Goal: Communication & Community: Participate in discussion

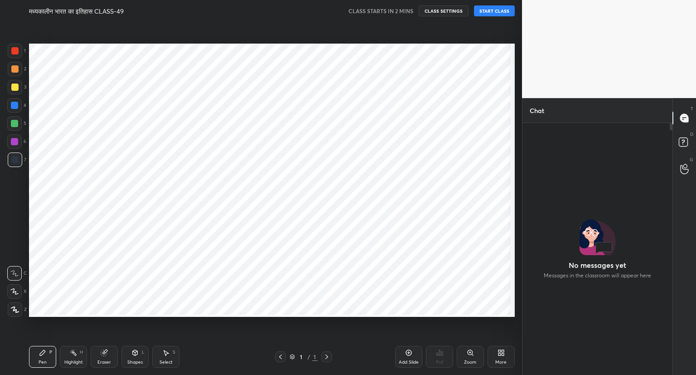
scroll to position [249, 147]
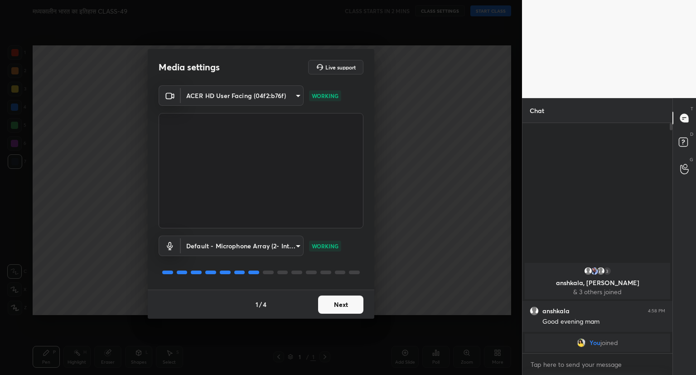
click at [340, 304] on button "Next" at bounding box center [340, 304] width 45 height 18
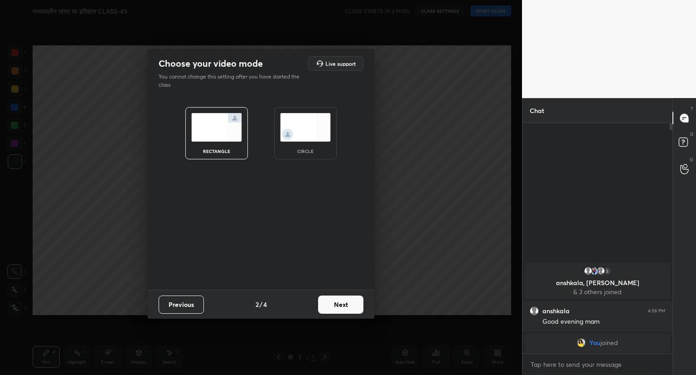
click at [340, 304] on button "Next" at bounding box center [340, 304] width 45 height 18
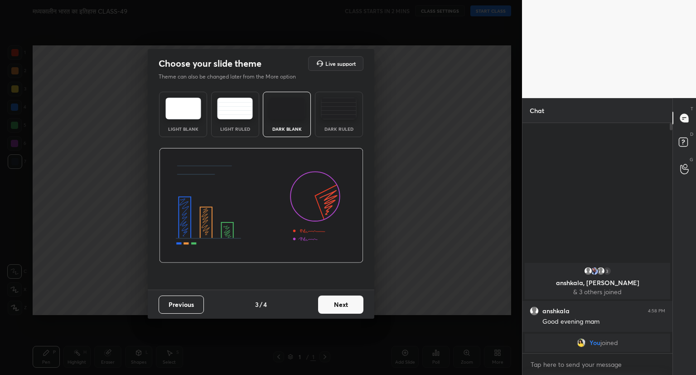
click at [340, 304] on button "Next" at bounding box center [340, 304] width 45 height 18
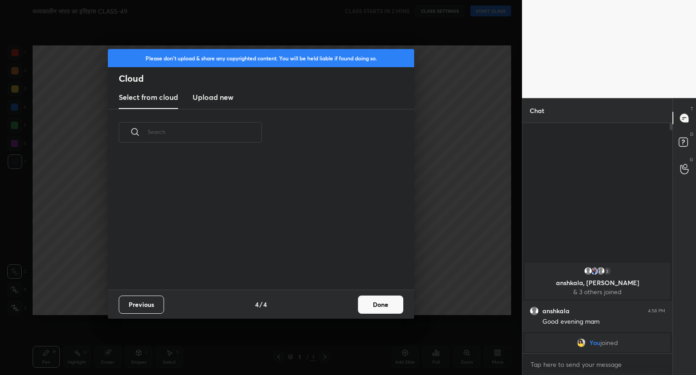
scroll to position [134, 291]
click at [384, 300] on button "Done" at bounding box center [380, 304] width 45 height 18
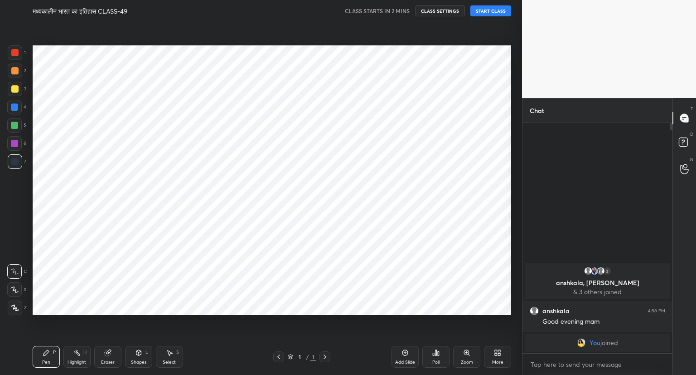
click at [486, 10] on button "START CLASS" at bounding box center [491, 10] width 41 height 11
click at [402, 11] on span "mute" at bounding box center [401, 11] width 13 height 6
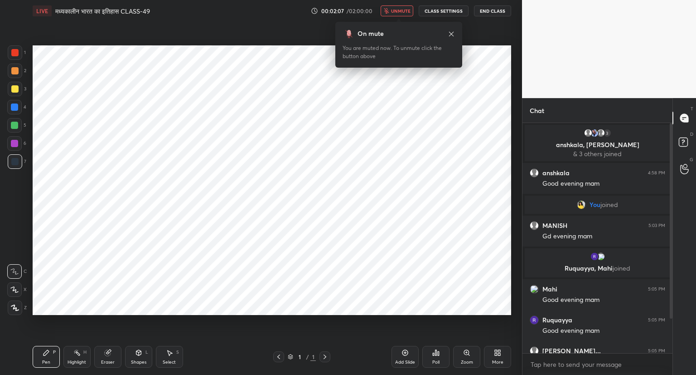
click at [394, 12] on span "unmute" at bounding box center [400, 11] width 19 height 6
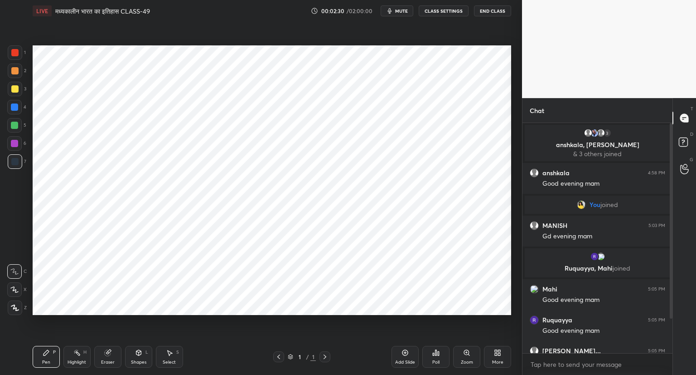
scroll to position [49, 0]
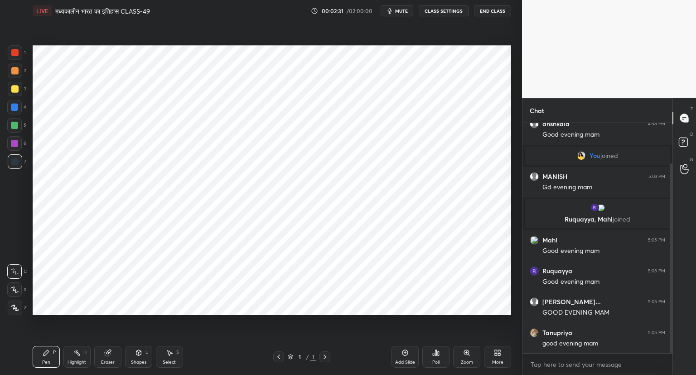
drag, startPoint x: 672, startPoint y: 298, endPoint x: 670, endPoint y: 342, distance: 44.0
click at [670, 342] on div at bounding box center [671, 258] width 3 height 190
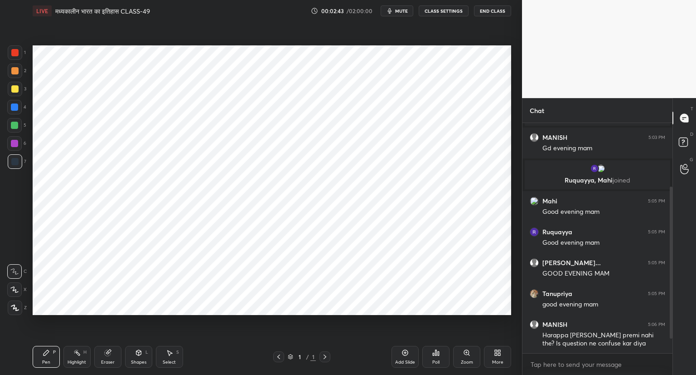
scroll to position [119, 0]
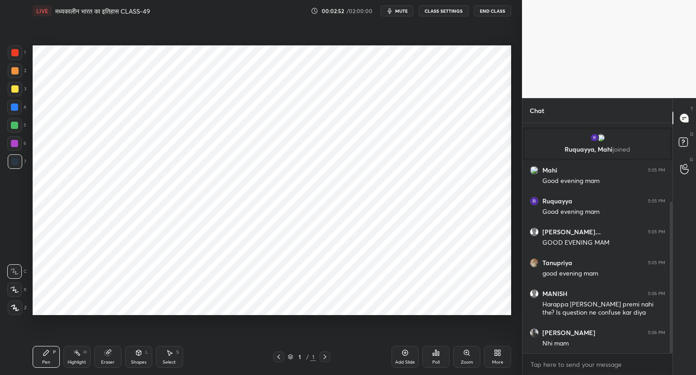
click at [399, 10] on span "mute" at bounding box center [401, 11] width 13 height 6
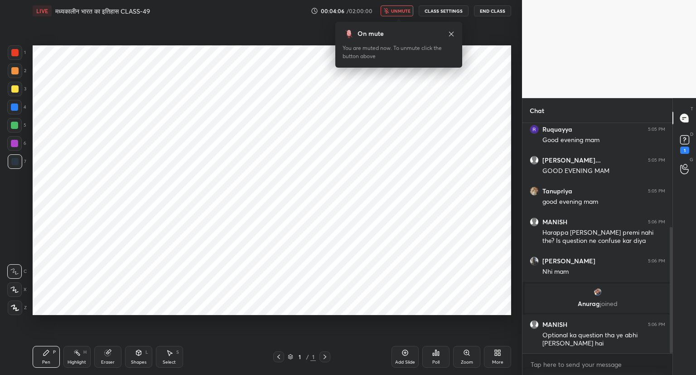
scroll to position [229, 0]
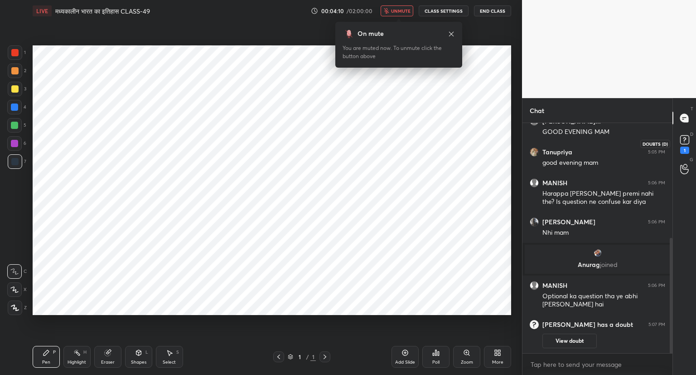
click at [684, 145] on icon at bounding box center [685, 140] width 14 height 14
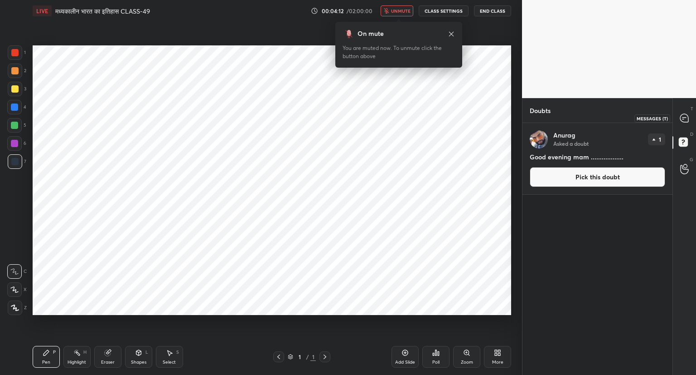
click at [685, 116] on icon at bounding box center [685, 118] width 8 height 8
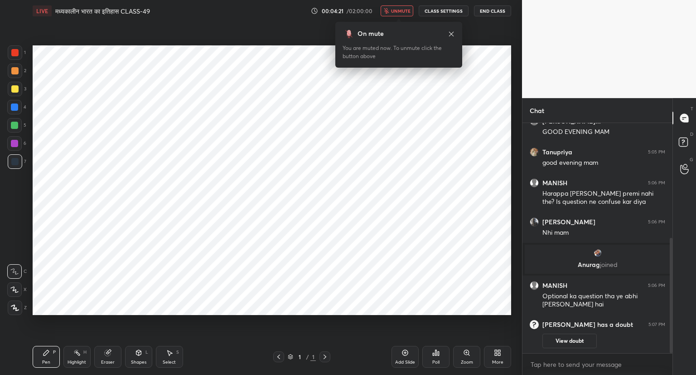
drag, startPoint x: 671, startPoint y: 242, endPoint x: 483, endPoint y: 388, distance: 237.5
click at [483, 0] on html "1 2 3 4 5 6 7 C X Z C X Z E E Erase all H H LIVE मध्यकालीन भारत का इतिहास CLASS…" at bounding box center [348, 0] width 696 height 0
drag, startPoint x: 671, startPoint y: 322, endPoint x: 507, endPoint y: 327, distance: 163.8
click at [507, 327] on div "1 2 3 4 5 6 7 C X Z C X Z E E Erase all H H LIVE मध्यकालीन भारत का इतिहास CLASS…" at bounding box center [348, 187] width 696 height 375
drag, startPoint x: 670, startPoint y: 321, endPoint x: 671, endPoint y: 342, distance: 21.4
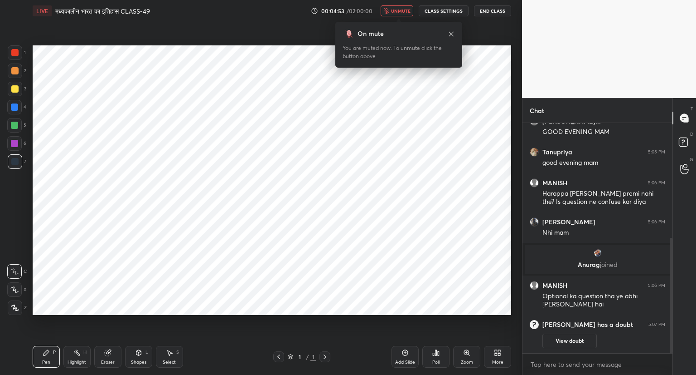
click at [671, 342] on div at bounding box center [671, 295] width 3 height 115
drag, startPoint x: 671, startPoint y: 342, endPoint x: 671, endPoint y: 356, distance: 14.1
click at [671, 356] on div "Ruquayya 5:05 PM Good evening mam [PERSON_NAME]... 5:05 PM GOOD EVENING MAM [PE…" at bounding box center [598, 249] width 150 height 252
click at [402, 11] on span "unmute" at bounding box center [400, 11] width 19 height 6
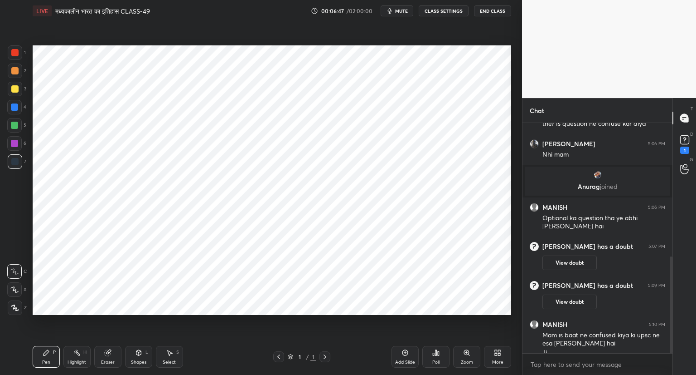
scroll to position [316, 0]
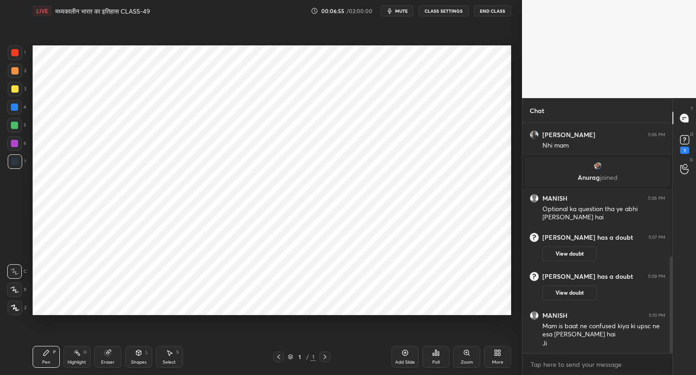
click at [407, 351] on icon at bounding box center [405, 352] width 7 height 7
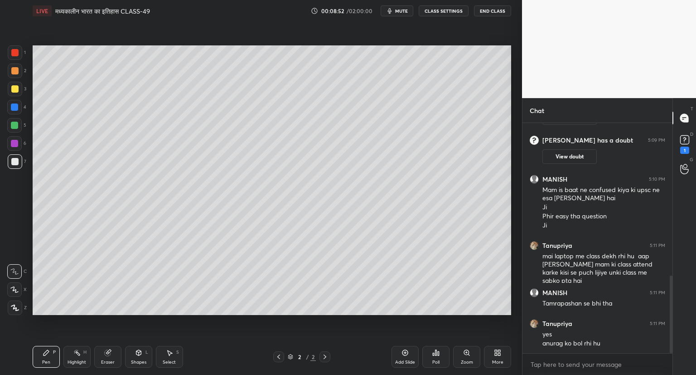
scroll to position [485, 0]
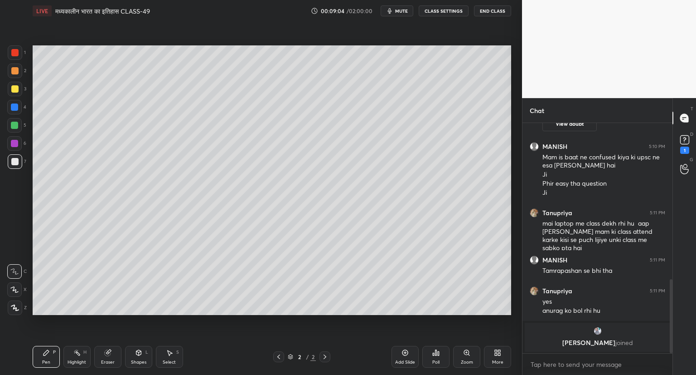
click at [15, 289] on icon at bounding box center [14, 289] width 7 height 5
click at [408, 353] on icon at bounding box center [406, 353] width 6 height 6
click at [111, 355] on icon at bounding box center [107, 352] width 7 height 7
click at [44, 358] on div "Pen P" at bounding box center [46, 356] width 27 height 22
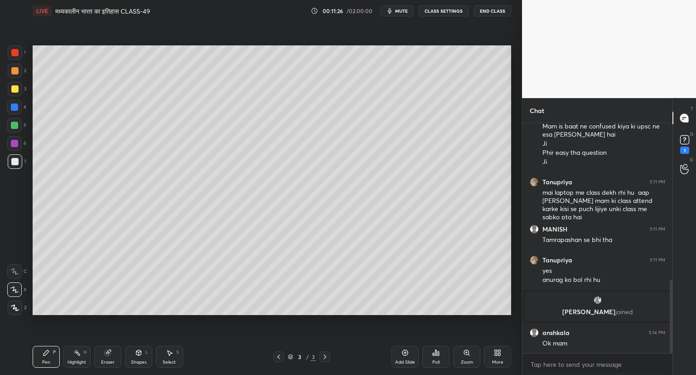
click at [403, 10] on span "mute" at bounding box center [401, 11] width 13 height 6
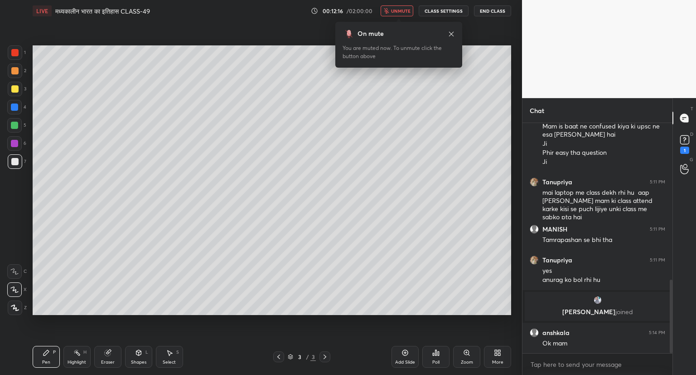
click at [394, 13] on span "unmute" at bounding box center [400, 11] width 19 height 6
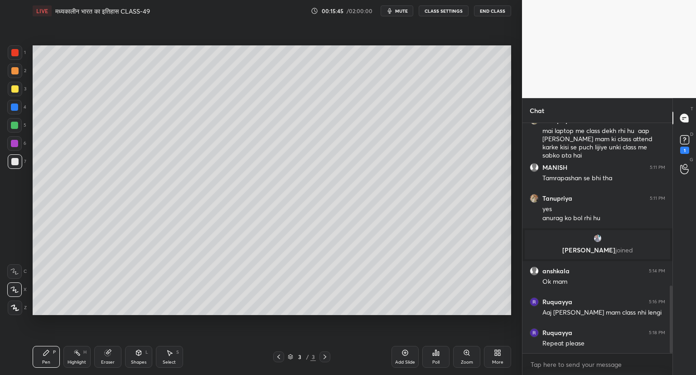
scroll to position [584, 0]
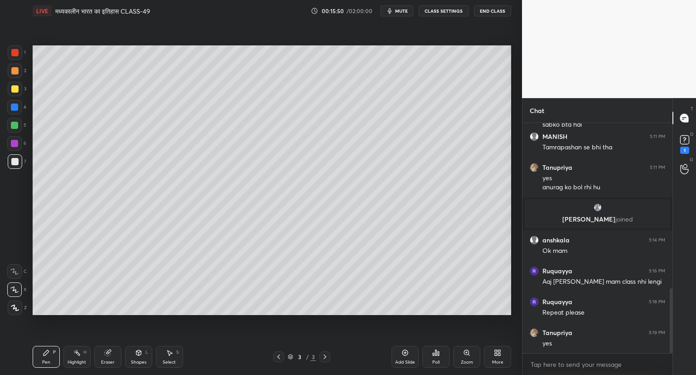
click at [407, 350] on icon at bounding box center [405, 352] width 7 height 7
click at [404, 350] on icon at bounding box center [405, 352] width 7 height 7
click at [405, 352] on icon at bounding box center [405, 352] width 3 height 3
click at [402, 350] on icon at bounding box center [405, 352] width 7 height 7
click at [403, 350] on icon at bounding box center [406, 353] width 6 height 6
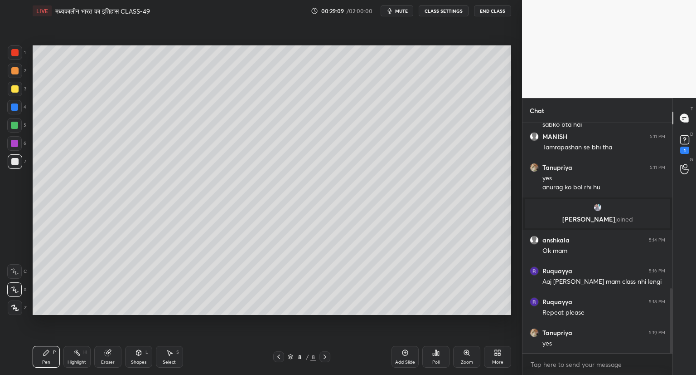
click at [513, 292] on div "Setting up your live class Poll for secs No correct answer Start poll" at bounding box center [272, 180] width 486 height 316
click at [402, 350] on icon at bounding box center [405, 352] width 7 height 7
click at [405, 346] on div "Add Slide" at bounding box center [405, 356] width 27 height 22
click at [403, 10] on span "mute" at bounding box center [401, 11] width 13 height 6
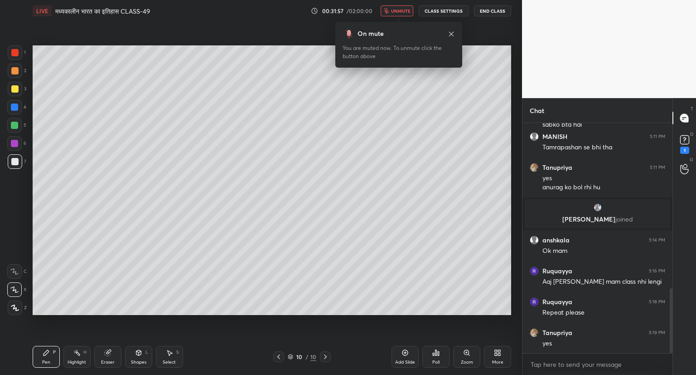
click at [404, 13] on span "unmute" at bounding box center [400, 11] width 19 height 6
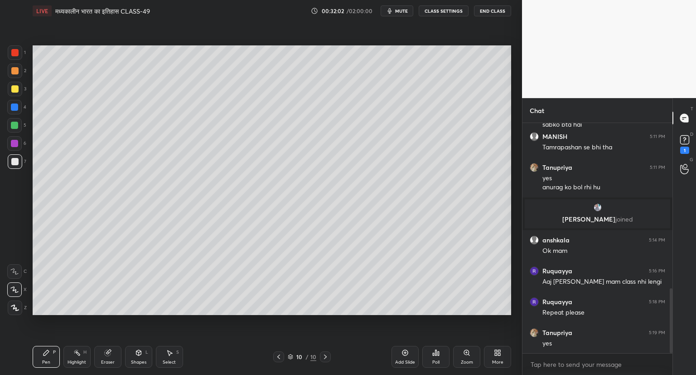
scroll to position [617, 0]
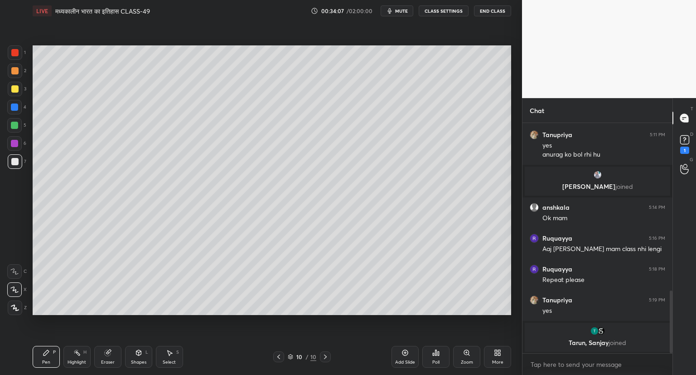
click at [404, 348] on div "Add Slide" at bounding box center [405, 356] width 27 height 22
click at [214, 7] on div "LIVE मध्यकालीन भारत का इतिहास CLASS-49" at bounding box center [170, 11] width 275 height 22
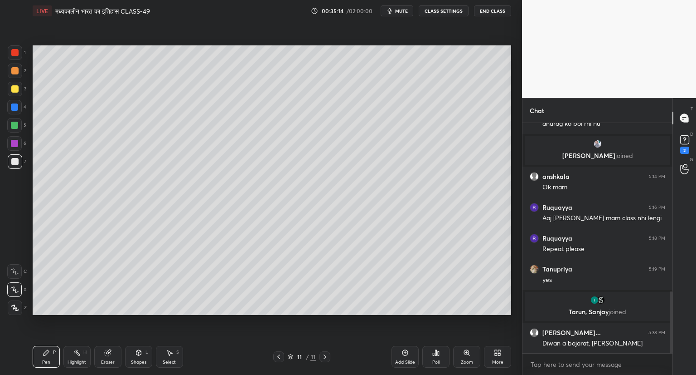
scroll to position [668, 0]
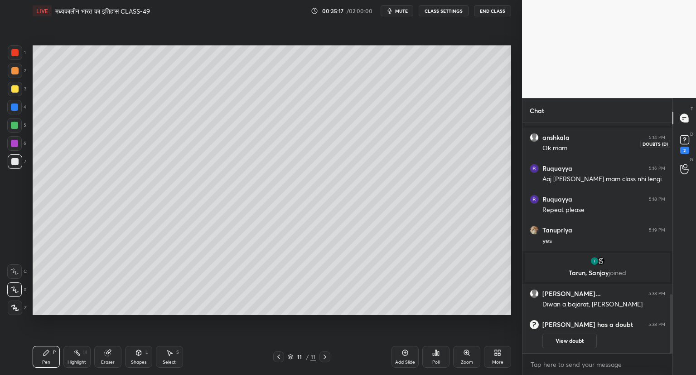
click at [686, 142] on rect at bounding box center [685, 140] width 9 height 9
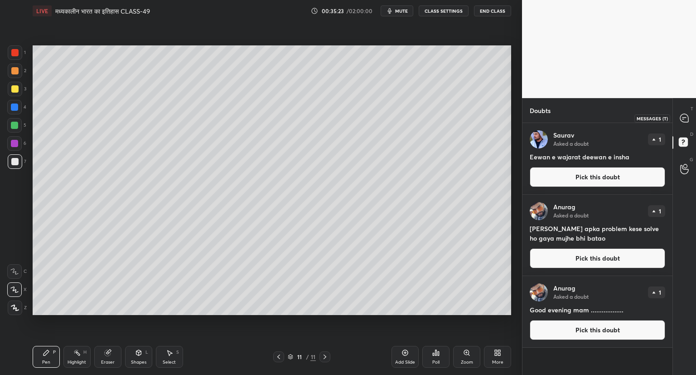
click at [685, 117] on icon at bounding box center [685, 118] width 8 height 8
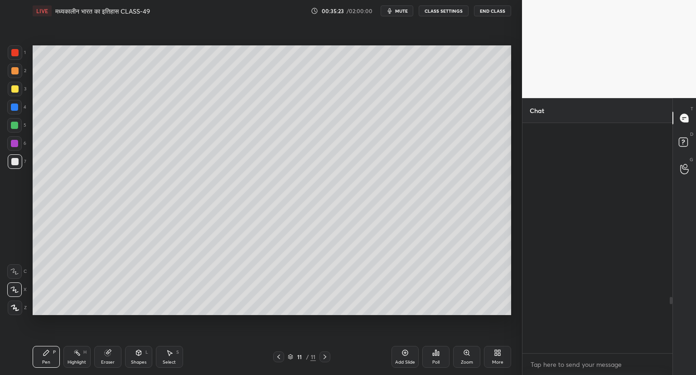
scroll to position [227, 147]
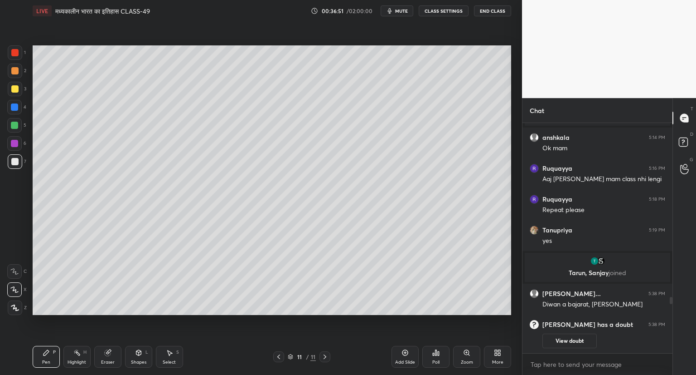
click at [296, 318] on div "Setting up your live class Poll for secs No correct answer Start poll" at bounding box center [272, 180] width 486 height 316
click at [321, 321] on div "Setting up your live class Poll for secs No correct answer Start poll" at bounding box center [272, 180] width 486 height 316
click at [325, 323] on div "Setting up your live class Poll for secs No correct answer Start poll" at bounding box center [272, 180] width 486 height 316
click at [371, 315] on div "Setting up your live class Poll for secs No correct answer Start poll" at bounding box center [272, 180] width 486 height 316
click at [404, 352] on icon at bounding box center [405, 352] width 3 height 3
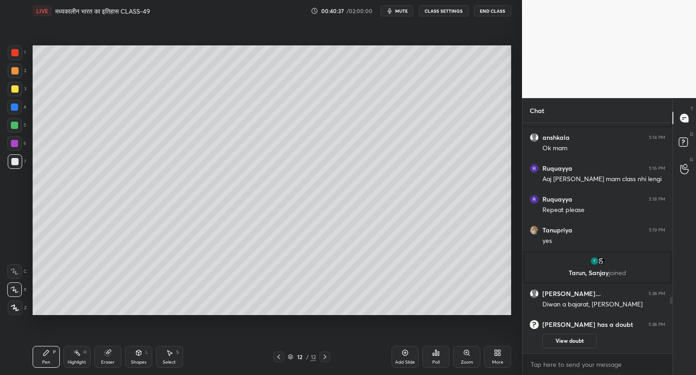
click at [406, 350] on icon at bounding box center [405, 352] width 7 height 7
click at [107, 353] on icon at bounding box center [108, 353] width 6 height 6
click at [42, 353] on div "Pen P" at bounding box center [46, 356] width 27 height 22
click at [207, 315] on div "Setting up your live class Poll for secs No correct answer Start poll" at bounding box center [272, 180] width 486 height 316
click at [212, 315] on div "Setting up your live class Poll for secs No correct answer Start poll" at bounding box center [272, 180] width 486 height 316
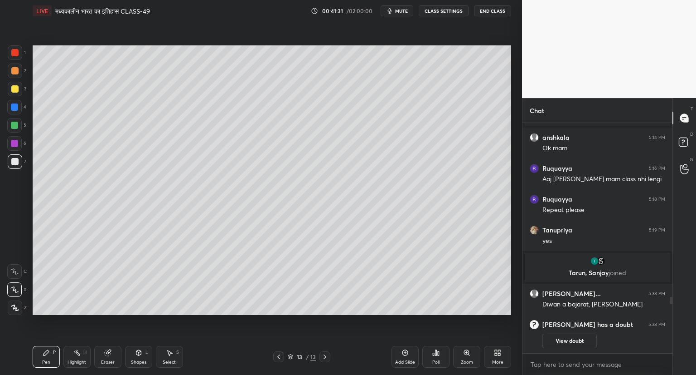
click at [205, 319] on div "Setting up your live class Poll for secs No correct answer Start poll" at bounding box center [272, 180] width 486 height 316
click at [404, 352] on icon at bounding box center [405, 352] width 7 height 7
click at [281, 354] on icon at bounding box center [278, 356] width 7 height 7
click at [108, 354] on icon at bounding box center [108, 353] width 6 height 6
click at [15, 242] on icon at bounding box center [15, 242] width 8 height 8
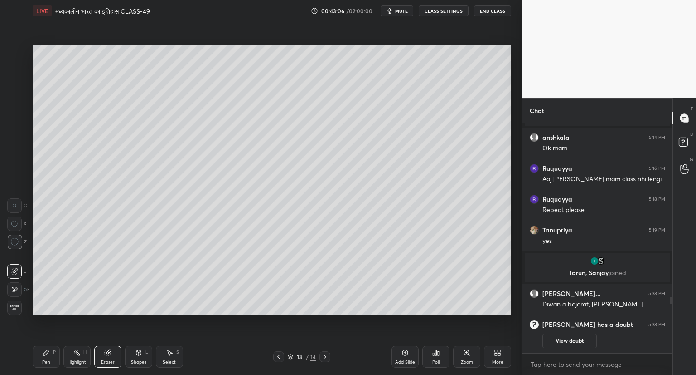
click at [46, 356] on icon at bounding box center [46, 352] width 7 height 7
click at [325, 353] on icon at bounding box center [324, 356] width 7 height 7
click at [403, 353] on icon at bounding box center [405, 352] width 7 height 7
click at [404, 349] on icon at bounding box center [405, 352] width 7 height 7
click at [279, 356] on icon at bounding box center [278, 356] width 7 height 7
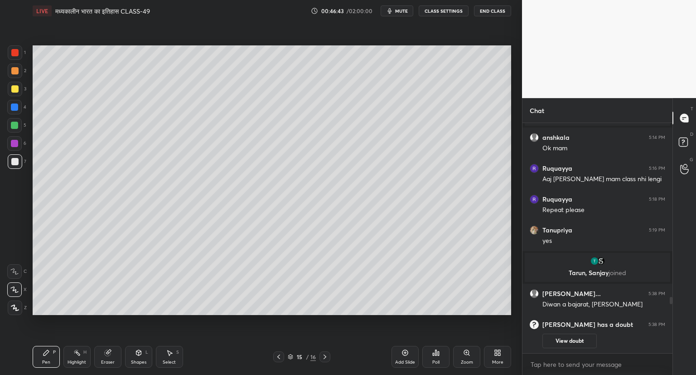
click at [324, 352] on div at bounding box center [325, 356] width 11 height 11
click at [408, 348] on div "Add Slide" at bounding box center [405, 356] width 27 height 22
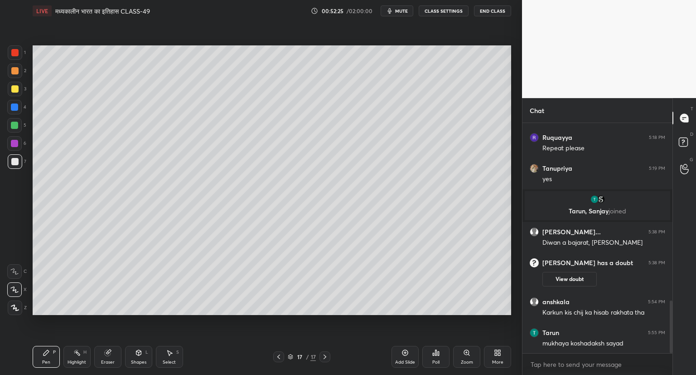
scroll to position [782, 0]
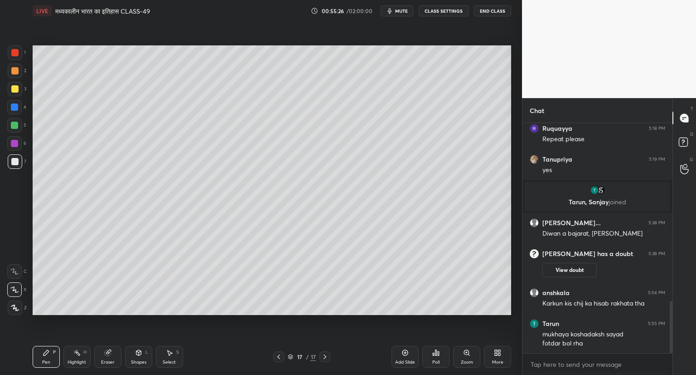
click at [404, 348] on div "Add Slide" at bounding box center [405, 356] width 27 height 22
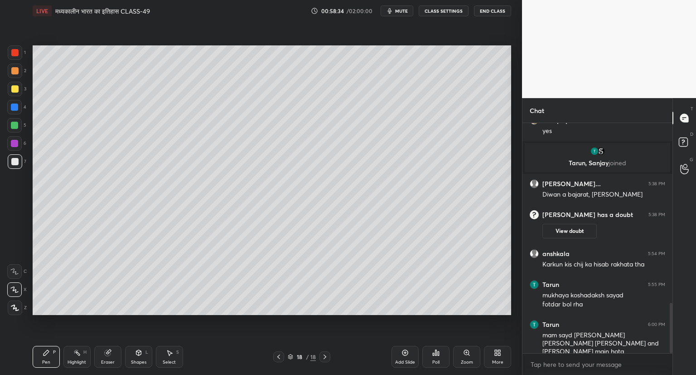
click at [402, 352] on icon at bounding box center [405, 352] width 7 height 7
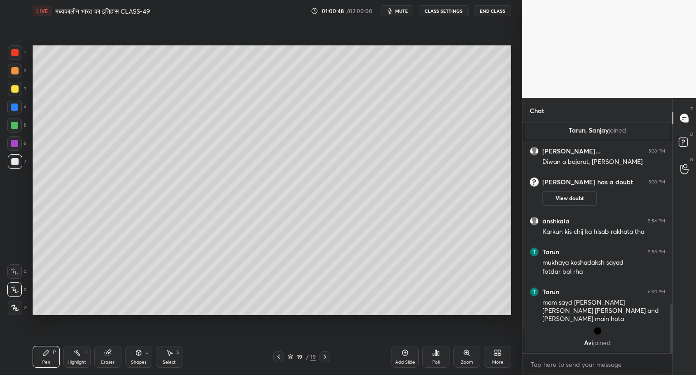
click at [406, 351] on icon at bounding box center [405, 352] width 7 height 7
click at [404, 13] on span "mute" at bounding box center [401, 11] width 13 height 6
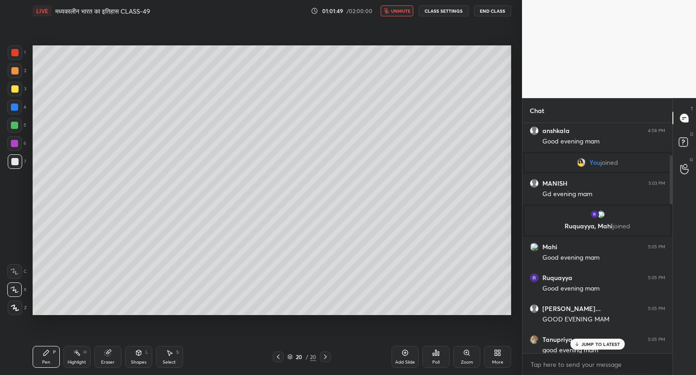
scroll to position [0, 0]
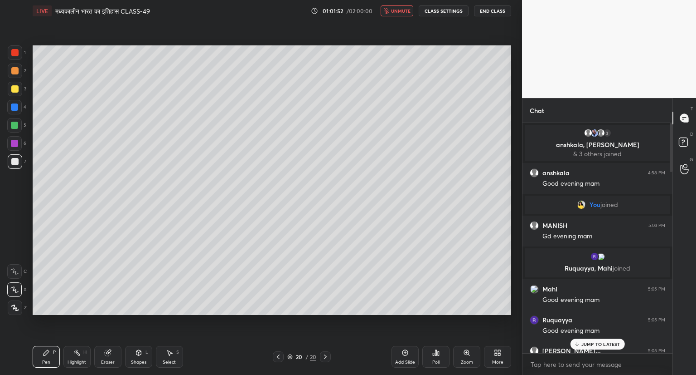
click at [605, 347] on div "JUMP TO LATEST" at bounding box center [597, 343] width 54 height 11
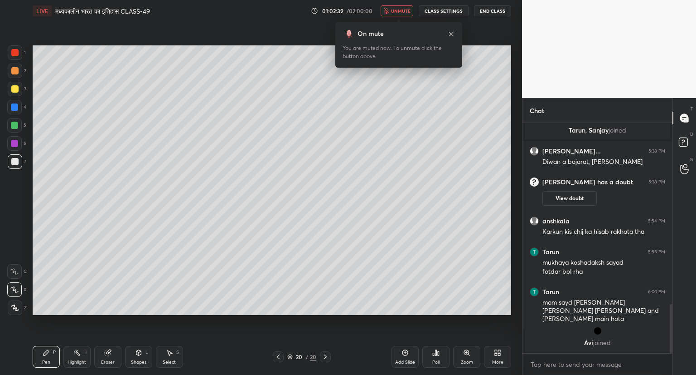
scroll to position [892, 0]
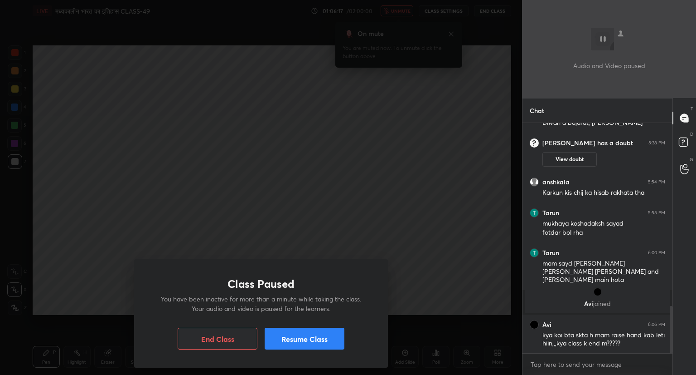
click at [325, 345] on button "Resume Class" at bounding box center [305, 338] width 80 height 22
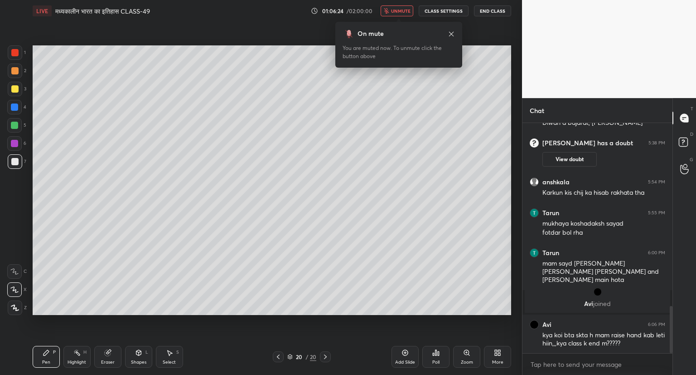
click at [396, 9] on span "unmute" at bounding box center [400, 11] width 19 height 6
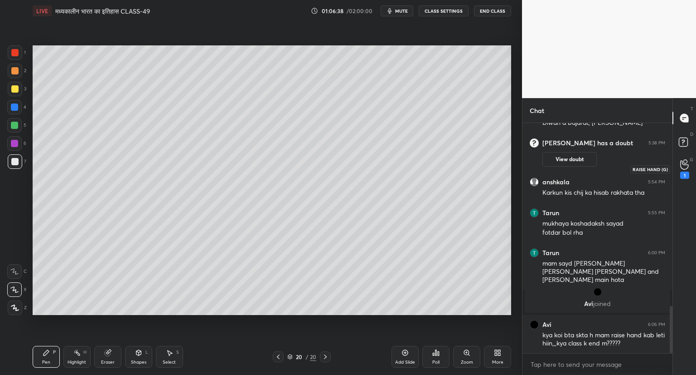
click at [688, 162] on icon at bounding box center [685, 164] width 9 height 10
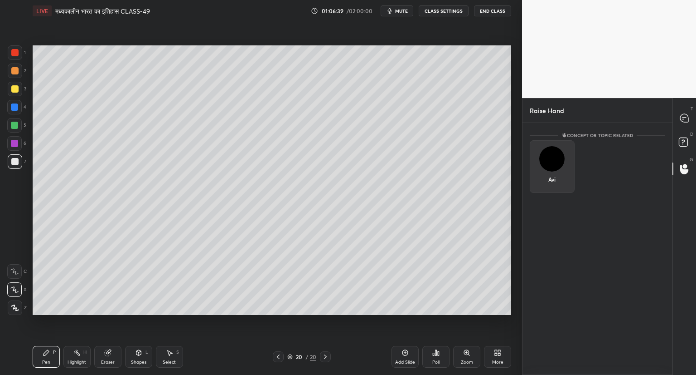
click at [555, 162] on img "grid" at bounding box center [552, 158] width 25 height 25
click at [556, 185] on button "INVITE" at bounding box center [552, 186] width 37 height 12
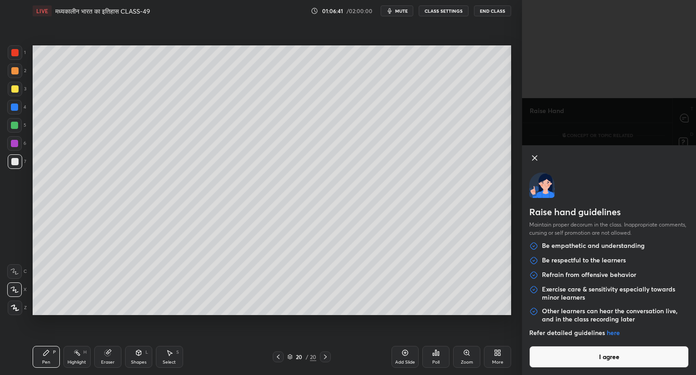
click at [608, 354] on button "I agree" at bounding box center [610, 356] width 160 height 22
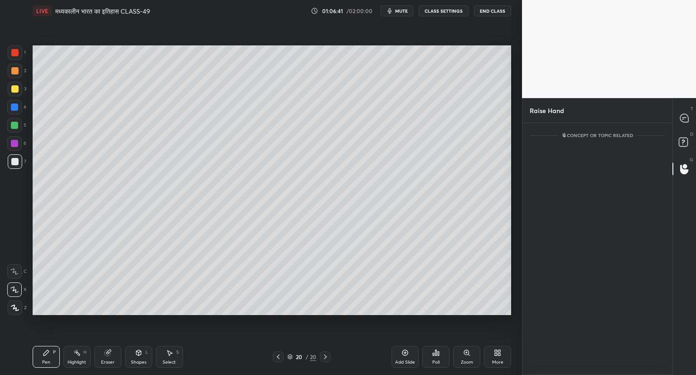
scroll to position [3, 3]
click at [686, 117] on icon at bounding box center [685, 117] width 4 height 0
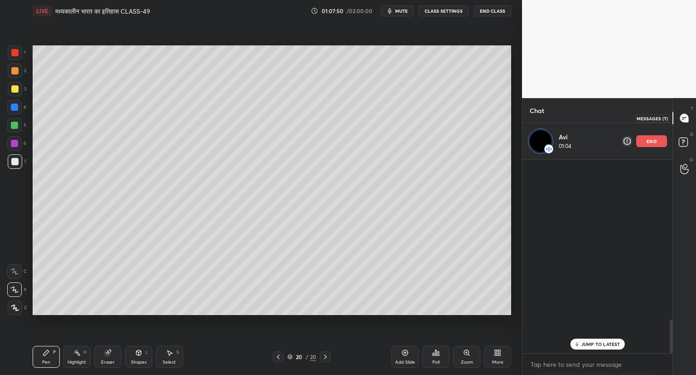
scroll to position [190, 147]
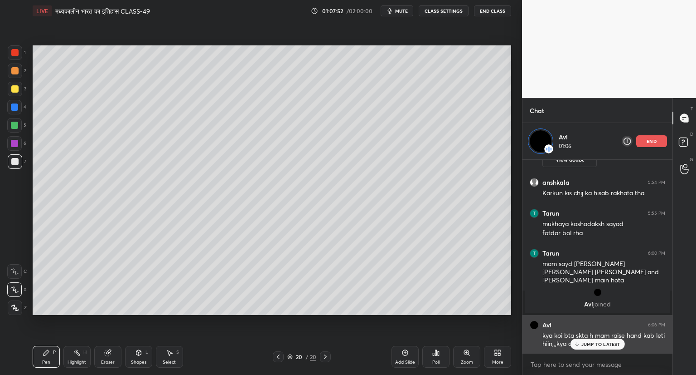
click at [595, 342] on p "JUMP TO LATEST" at bounding box center [601, 343] width 39 height 5
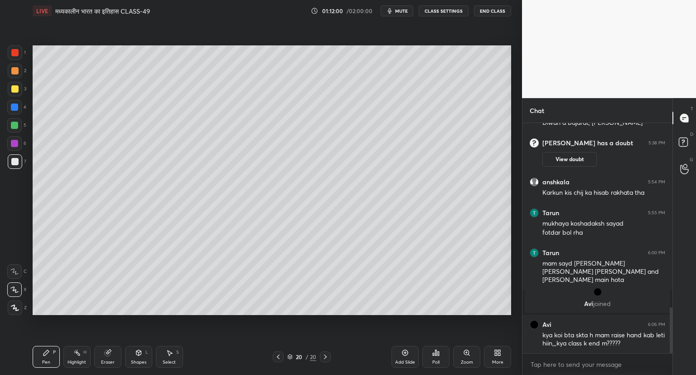
scroll to position [923, 0]
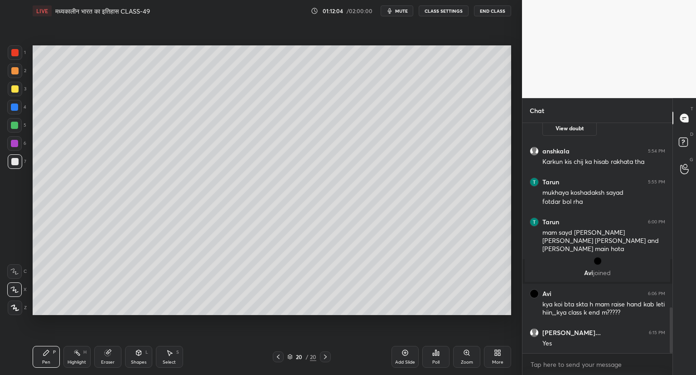
click at [405, 351] on icon at bounding box center [405, 352] width 3 height 3
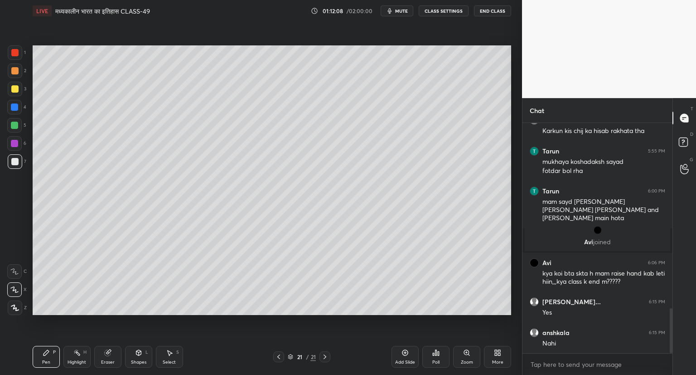
click at [280, 335] on div "Setting up your live class Poll for secs No correct answer Start poll" at bounding box center [272, 180] width 486 height 316
click at [277, 355] on icon at bounding box center [278, 356] width 7 height 7
click at [325, 356] on icon at bounding box center [325, 356] width 3 height 5
click at [404, 348] on div "Add Slide" at bounding box center [405, 356] width 27 height 22
click at [403, 350] on icon at bounding box center [405, 352] width 7 height 7
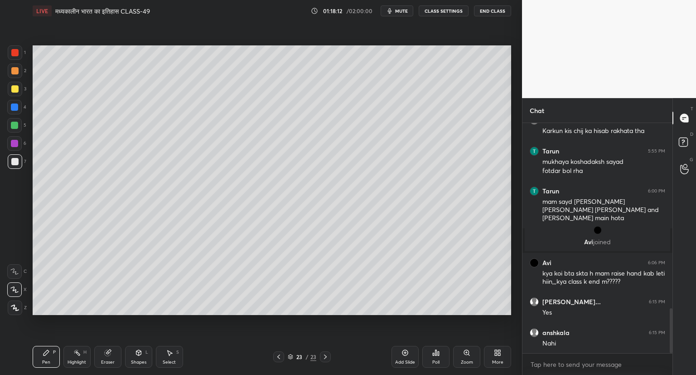
click at [275, 355] on icon at bounding box center [278, 356] width 7 height 7
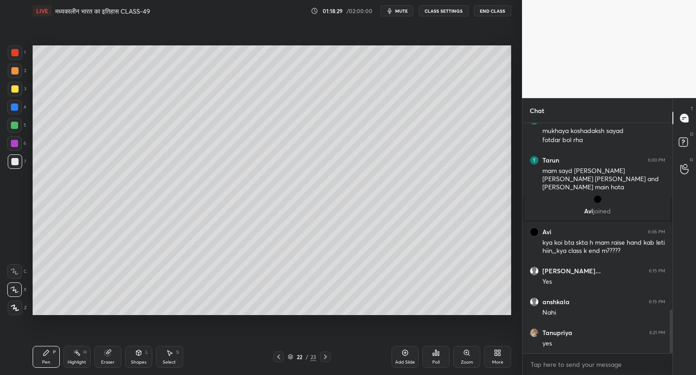
scroll to position [1016, 0]
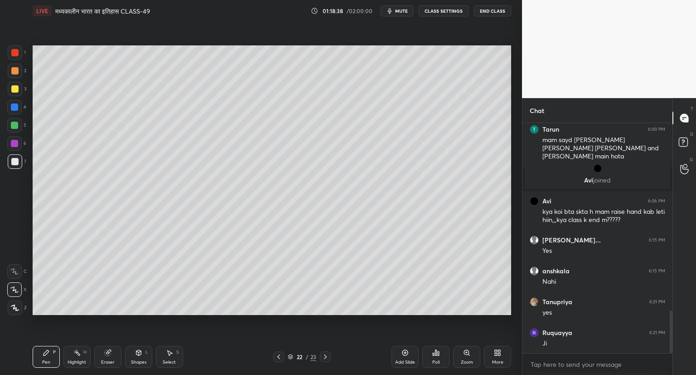
click at [323, 355] on icon at bounding box center [325, 356] width 7 height 7
click at [18, 53] on div at bounding box center [14, 52] width 7 height 7
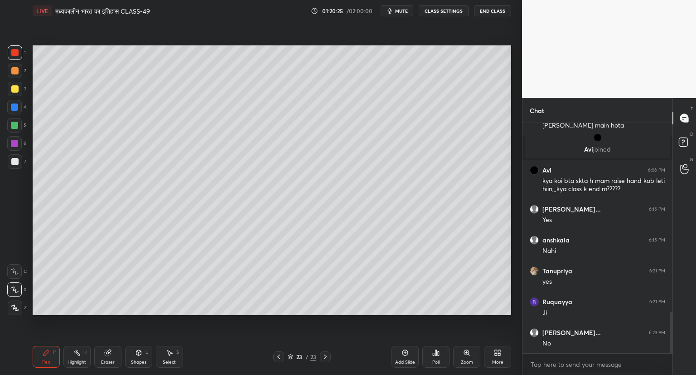
scroll to position [1056, 0]
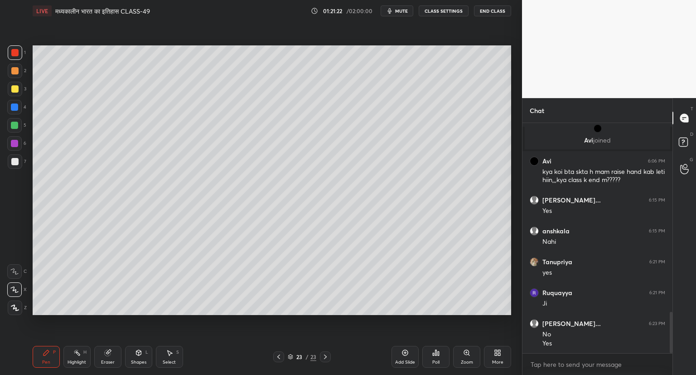
click at [107, 355] on icon at bounding box center [108, 353] width 6 height 6
click at [49, 355] on icon at bounding box center [46, 352] width 7 height 7
click at [16, 161] on div at bounding box center [14, 161] width 7 height 7
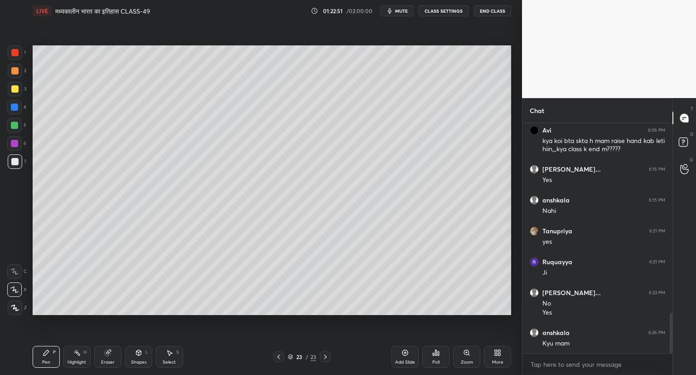
click at [274, 356] on div at bounding box center [278, 356] width 11 height 11
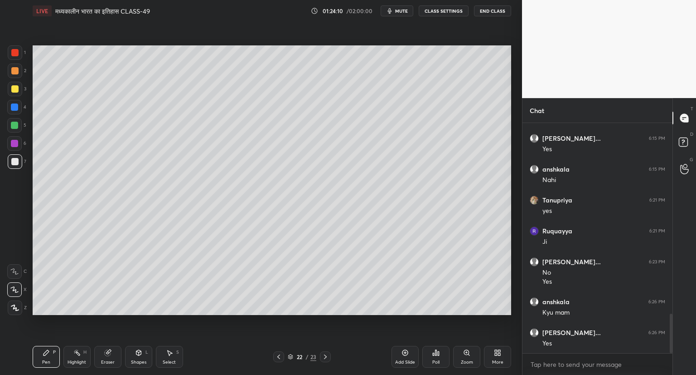
click at [405, 350] on icon at bounding box center [405, 352] width 7 height 7
click at [317, 350] on div "Pen P Highlight H Eraser Shapes L Select S 23 / 24 Add Slide Poll Zoom More" at bounding box center [272, 356] width 479 height 36
click at [406, 350] on icon at bounding box center [405, 352] width 7 height 7
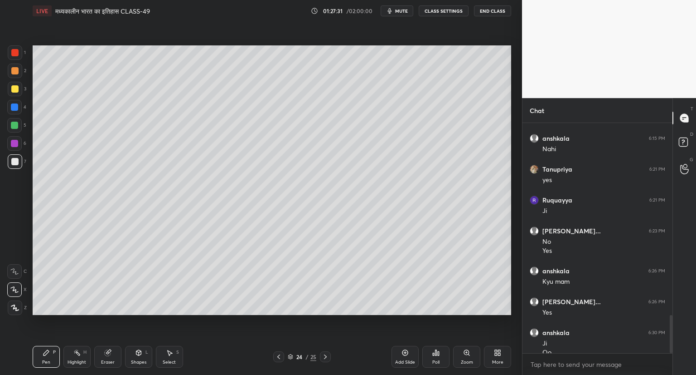
scroll to position [1157, 0]
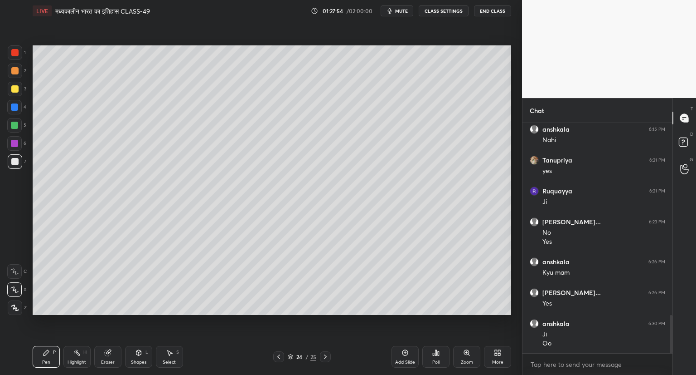
click at [279, 356] on icon at bounding box center [278, 356] width 7 height 7
click at [278, 354] on icon at bounding box center [278, 356] width 7 height 7
click at [252, 315] on div "Setting up your live class Poll for secs No correct answer Start poll" at bounding box center [272, 180] width 486 height 316
click at [326, 356] on icon at bounding box center [325, 356] width 3 height 5
click at [325, 357] on icon at bounding box center [325, 356] width 7 height 7
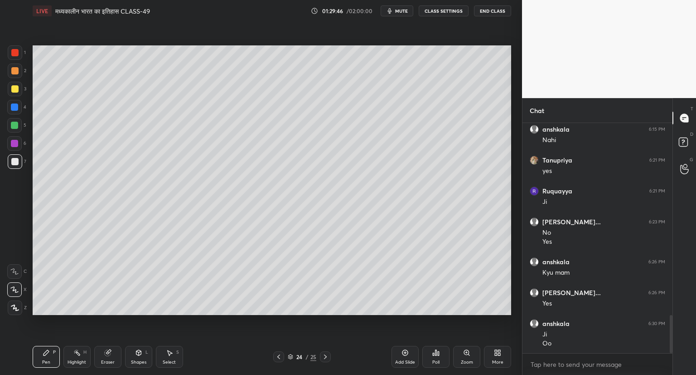
click at [404, 347] on div "Add Slide" at bounding box center [405, 356] width 27 height 22
click at [406, 353] on icon at bounding box center [405, 352] width 7 height 7
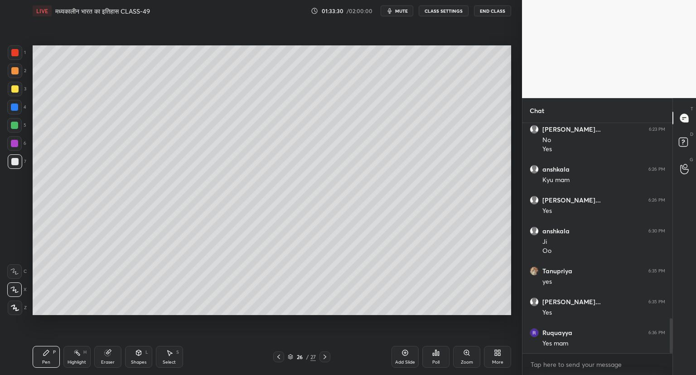
scroll to position [1280, 0]
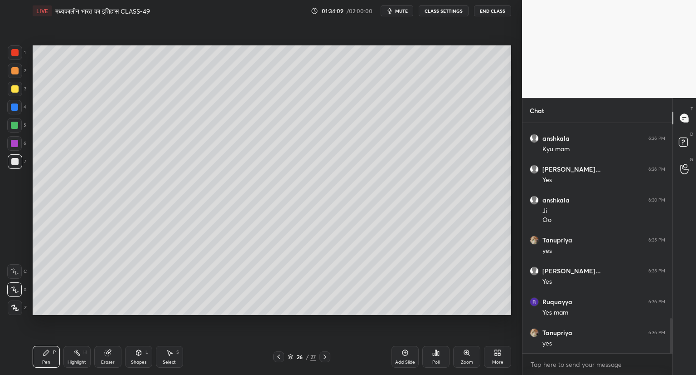
click at [404, 351] on icon at bounding box center [405, 352] width 7 height 7
click at [279, 359] on icon at bounding box center [278, 356] width 7 height 7
click at [280, 357] on icon at bounding box center [278, 356] width 7 height 7
click at [328, 355] on icon at bounding box center [325, 356] width 7 height 7
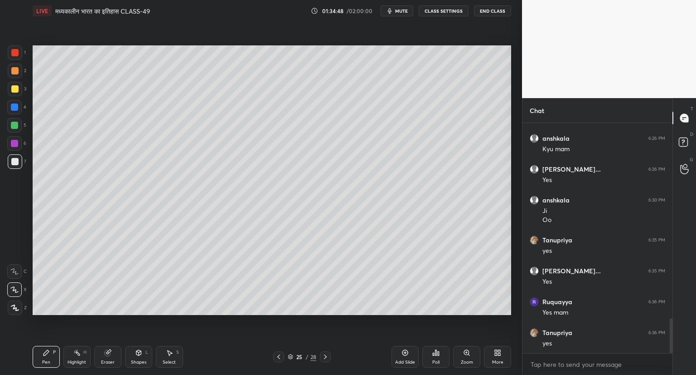
click at [325, 354] on icon at bounding box center [325, 356] width 7 height 7
click at [325, 353] on icon at bounding box center [325, 356] width 7 height 7
click at [406, 350] on icon at bounding box center [406, 353] width 6 height 6
click at [400, 11] on span "mute" at bounding box center [401, 11] width 13 height 6
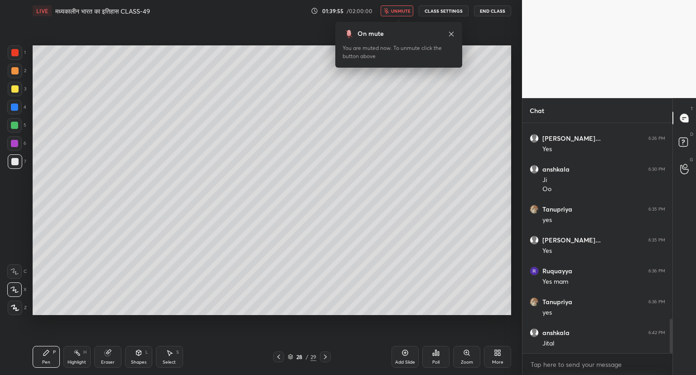
click at [399, 13] on span "unmute" at bounding box center [400, 11] width 19 height 6
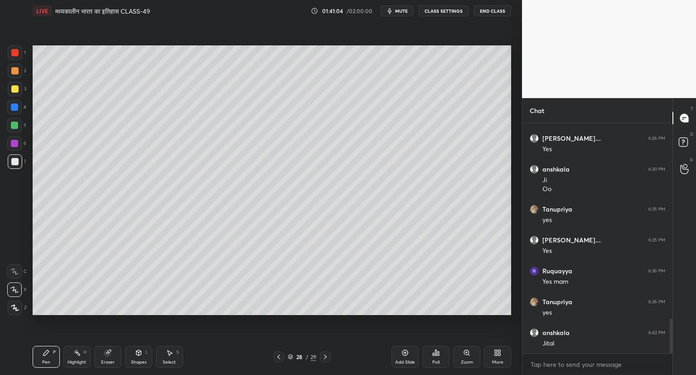
click at [409, 351] on icon at bounding box center [405, 352] width 7 height 7
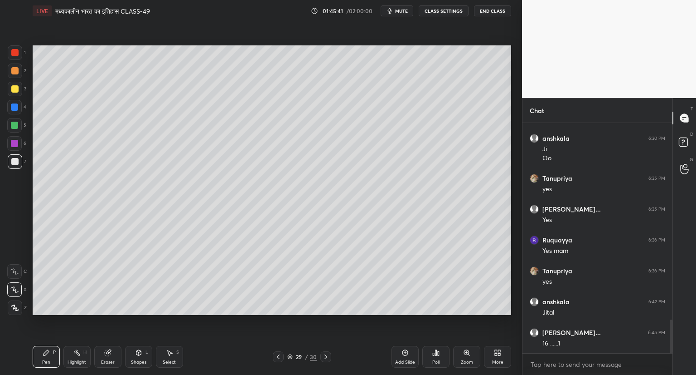
click at [407, 351] on icon at bounding box center [405, 352] width 7 height 7
click at [112, 351] on div "Eraser" at bounding box center [107, 356] width 27 height 22
click at [44, 351] on icon at bounding box center [46, 352] width 7 height 7
click at [404, 352] on icon at bounding box center [405, 352] width 3 height 3
click at [405, 351] on icon at bounding box center [405, 352] width 3 height 3
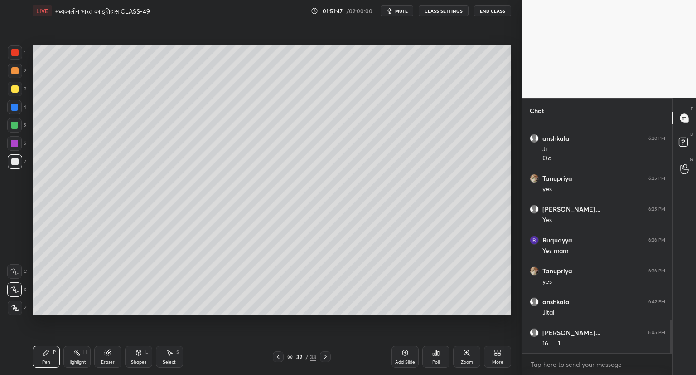
click at [277, 355] on icon at bounding box center [278, 356] width 7 height 7
click at [325, 358] on icon at bounding box center [325, 356] width 3 height 5
click at [405, 353] on icon at bounding box center [405, 352] width 3 height 3
click at [410, 354] on div "Add Slide" at bounding box center [405, 356] width 27 height 22
click at [404, 9] on span "mute" at bounding box center [401, 11] width 13 height 6
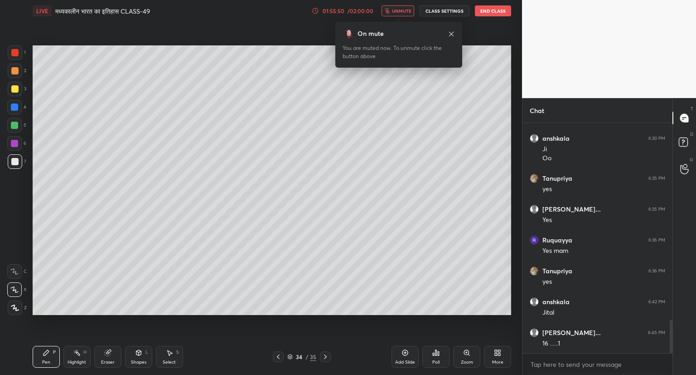
click at [404, 11] on span "unmute" at bounding box center [401, 11] width 19 height 6
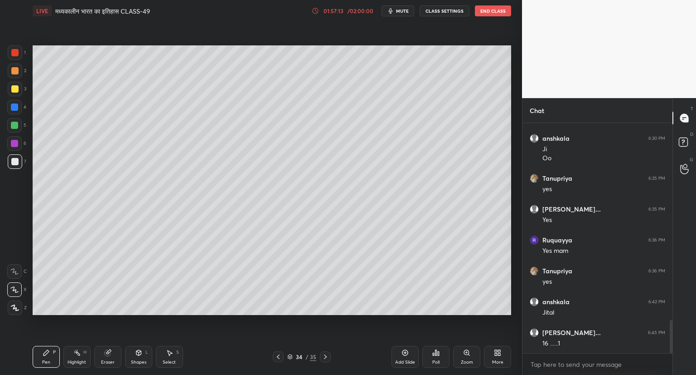
scroll to position [1373, 0]
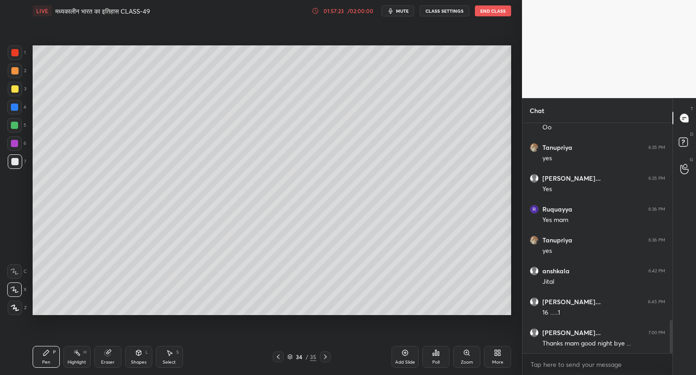
click at [403, 10] on span "mute" at bounding box center [402, 11] width 13 height 6
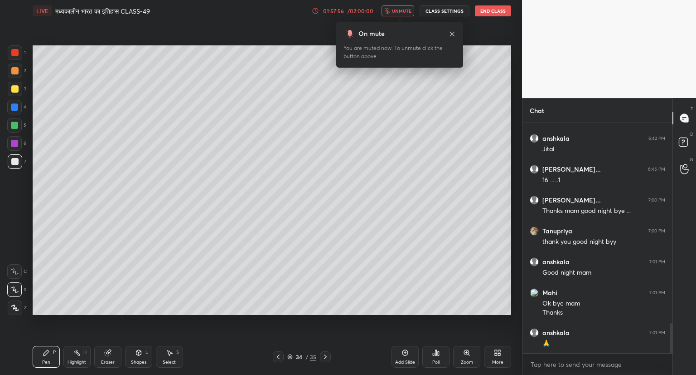
scroll to position [1536, 0]
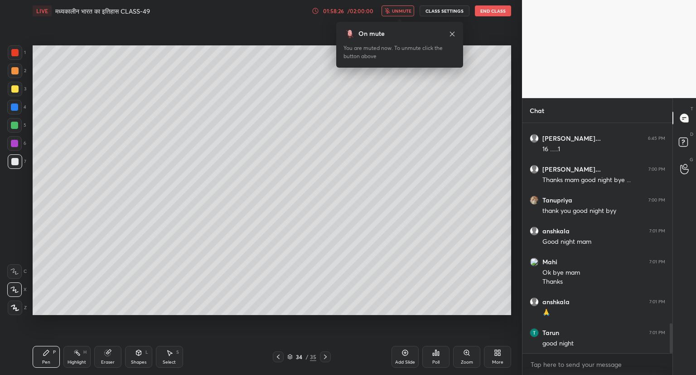
click at [399, 23] on div "On mute You are muted now. To unmute click the button above" at bounding box center [399, 45] width 127 height 46
click at [496, 11] on button "End Class" at bounding box center [493, 10] width 36 height 11
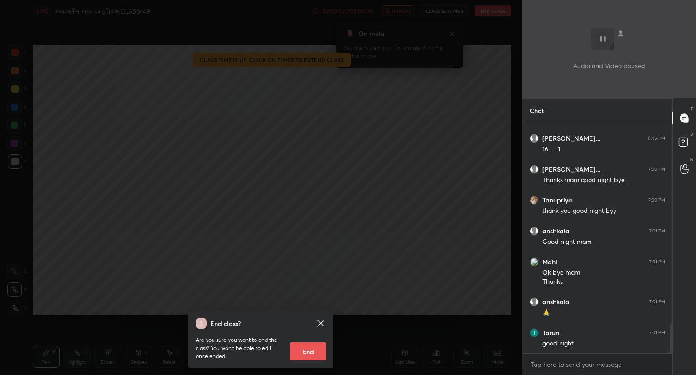
click at [314, 356] on button "End" at bounding box center [308, 351] width 36 height 18
type textarea "x"
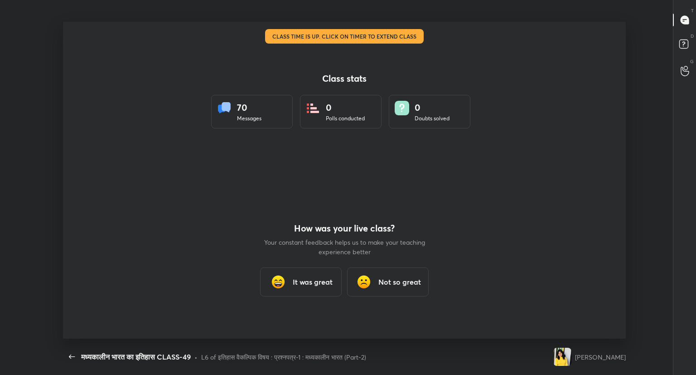
scroll to position [0, 0]
